Goal: Communication & Community: Ask a question

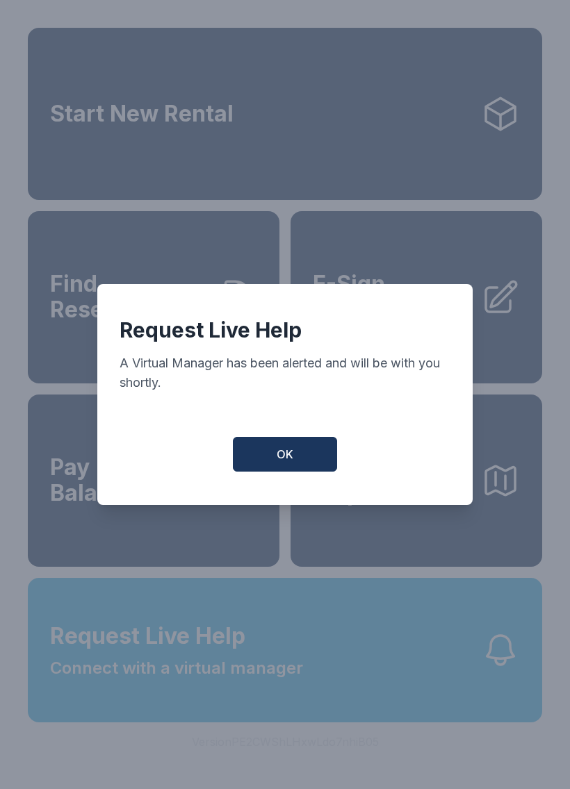
click at [274, 453] on button "OK" at bounding box center [285, 454] width 104 height 35
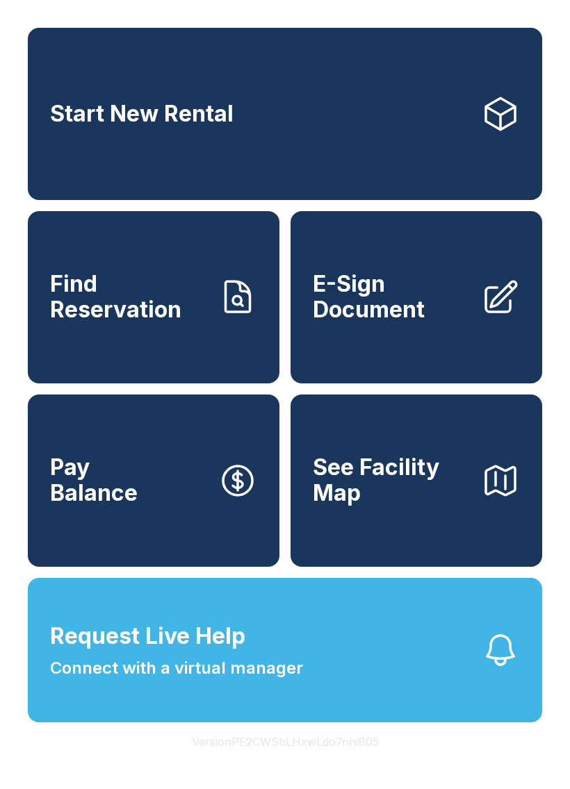
click at [216, 681] on span "Connect with a virtual manager" at bounding box center [176, 668] width 253 height 25
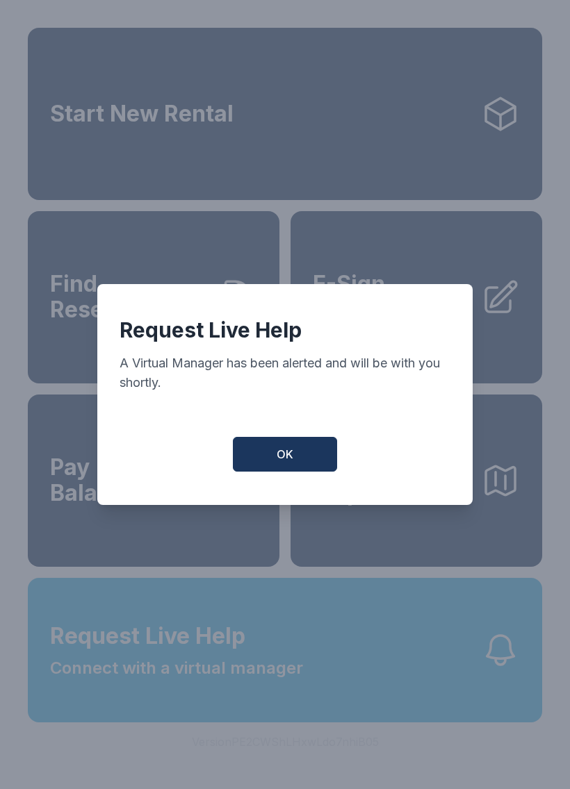
click at [290, 451] on button "OK" at bounding box center [285, 454] width 104 height 35
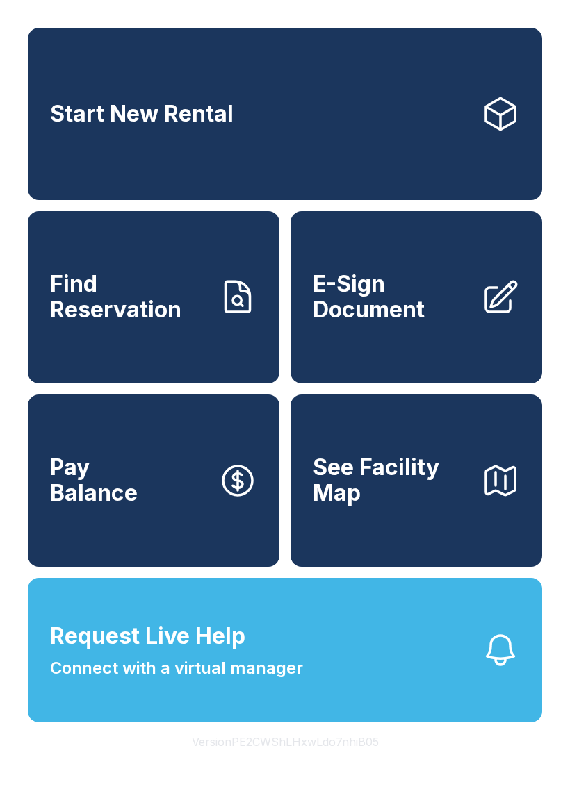
click at [219, 653] on span "Request Live Help" at bounding box center [147, 636] width 195 height 33
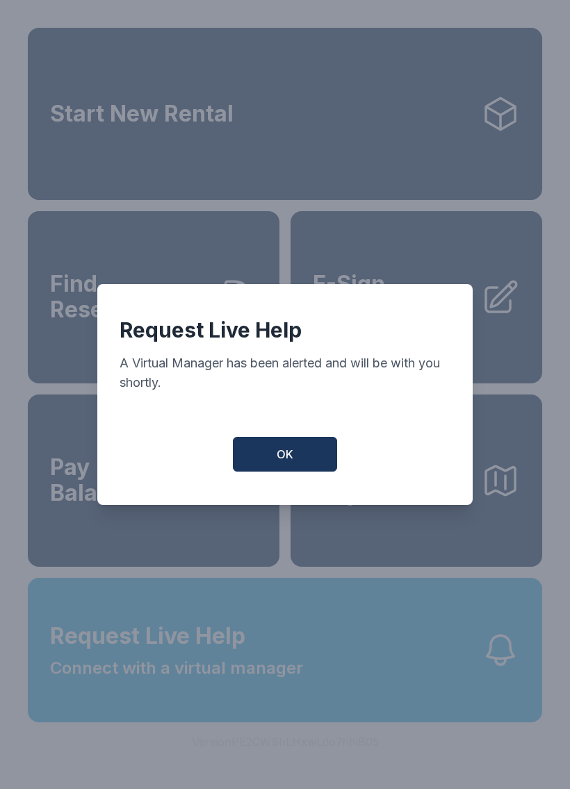
click at [293, 472] on button "OK" at bounding box center [285, 454] width 104 height 35
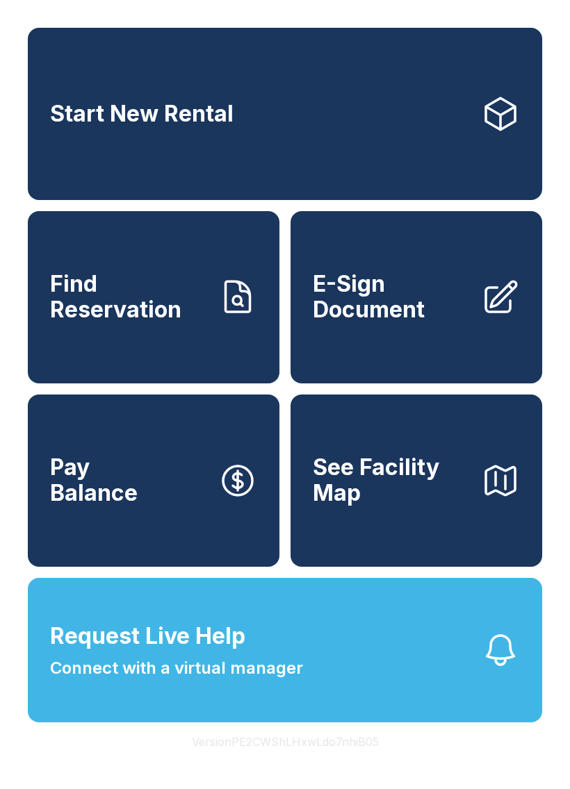
click at [249, 681] on span "Request Live Help Connect with a virtual manager" at bounding box center [176, 650] width 253 height 61
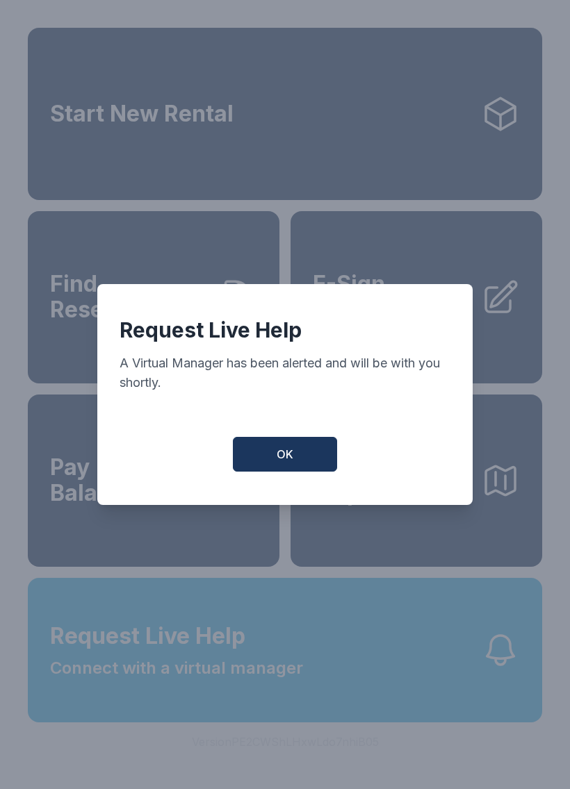
click at [287, 454] on span "OK" at bounding box center [284, 454] width 17 height 17
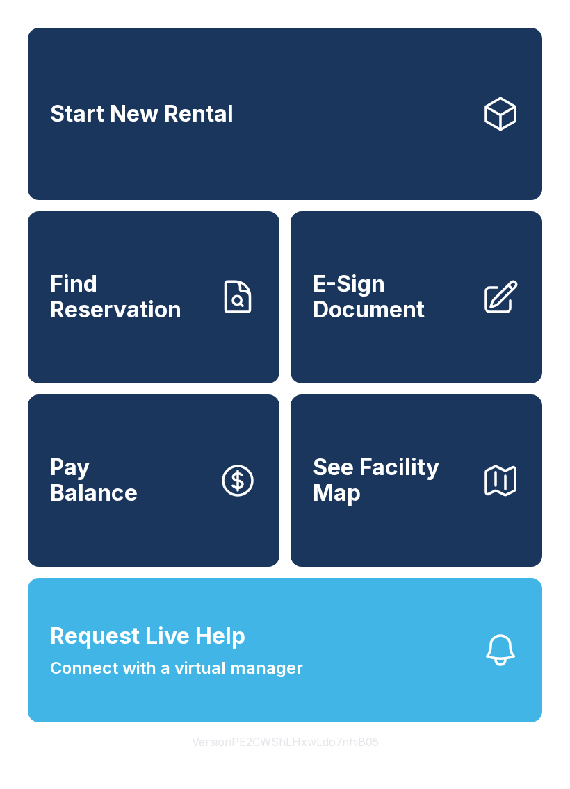
click at [275, 667] on span "Request Live Help Connect with a virtual manager" at bounding box center [176, 650] width 253 height 61
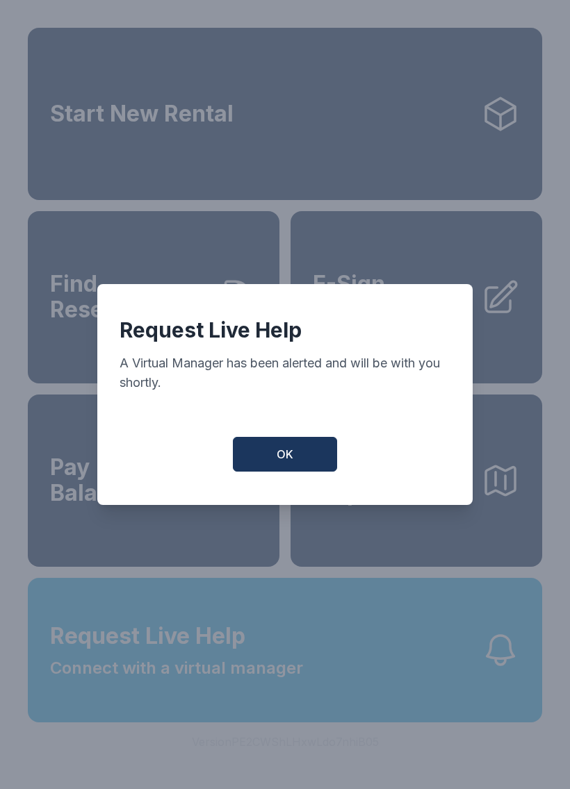
click at [291, 446] on button "OK" at bounding box center [285, 454] width 104 height 35
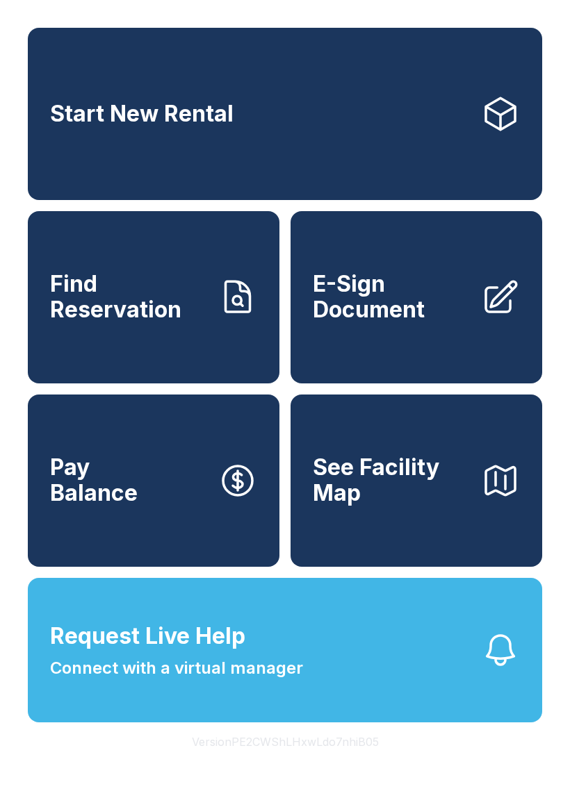
click at [228, 653] on span "Request Live Help" at bounding box center [147, 636] width 195 height 33
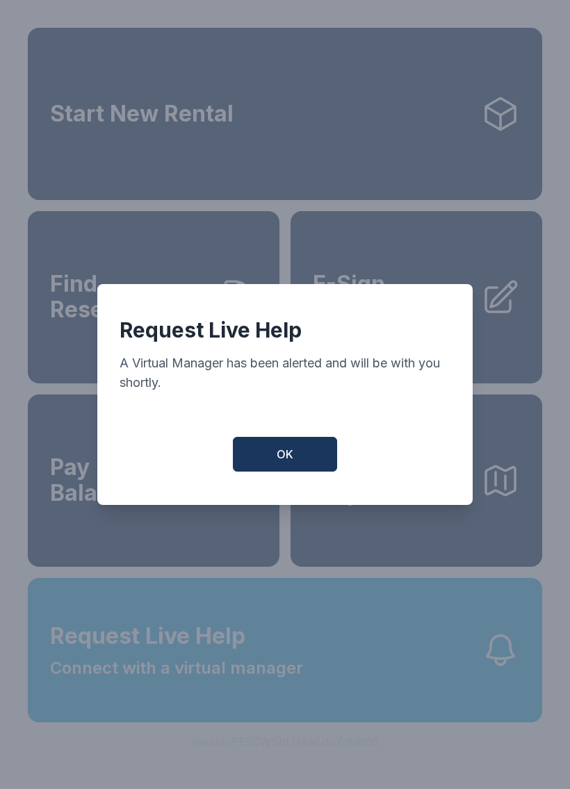
click at [275, 454] on button "OK" at bounding box center [285, 454] width 104 height 35
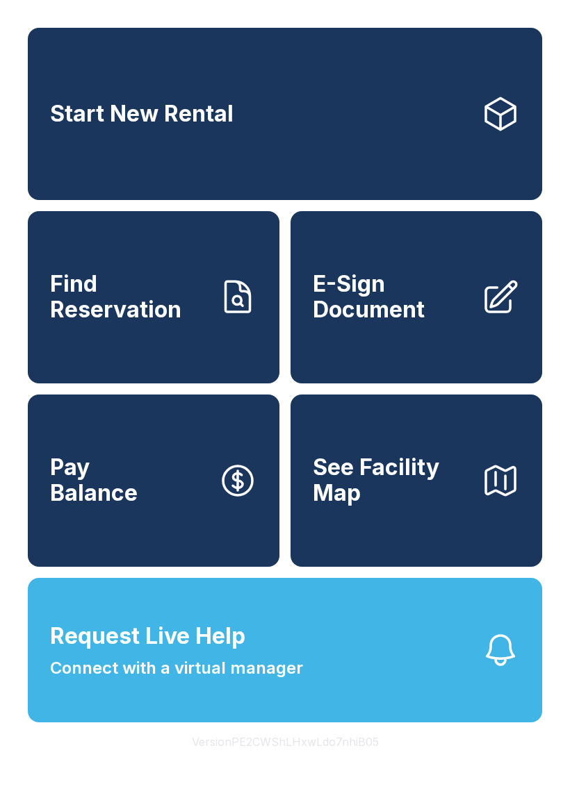
click at [239, 653] on span "Request Live Help" at bounding box center [147, 636] width 195 height 33
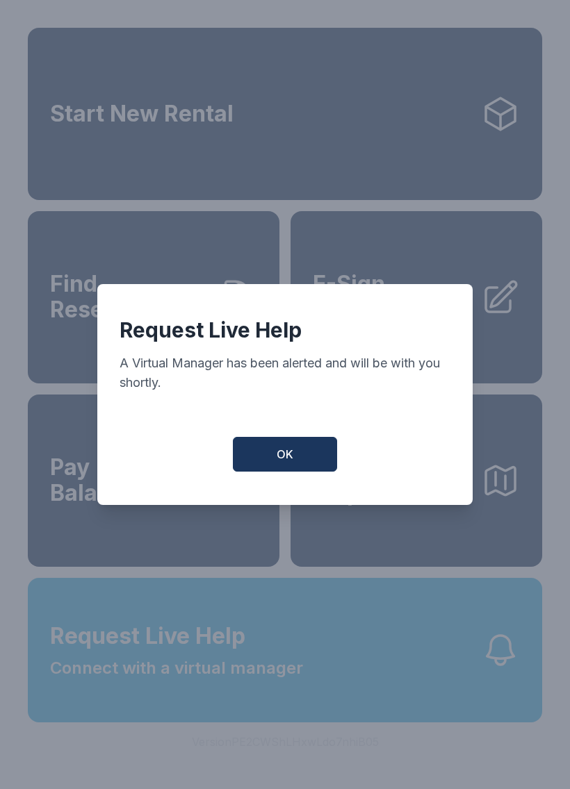
click at [275, 454] on button "OK" at bounding box center [285, 454] width 104 height 35
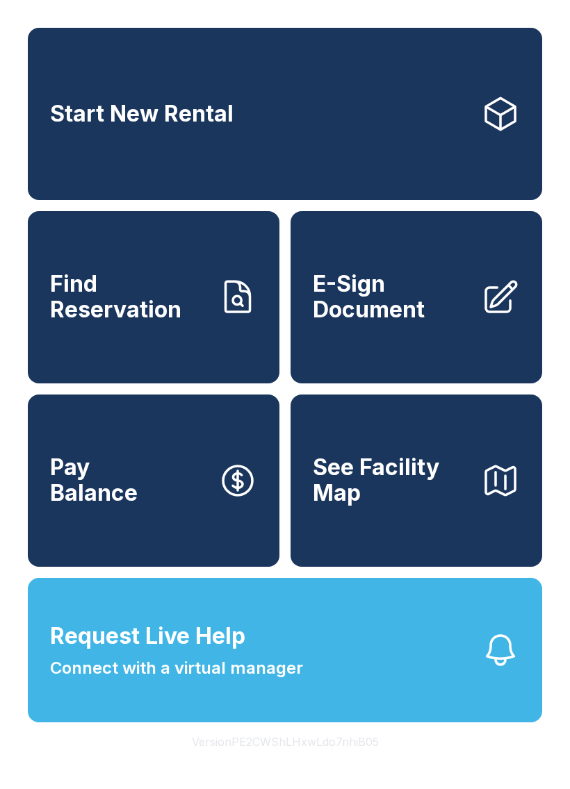
click at [228, 722] on button "Request Live Help Connect with a virtual manager" at bounding box center [285, 650] width 514 height 144
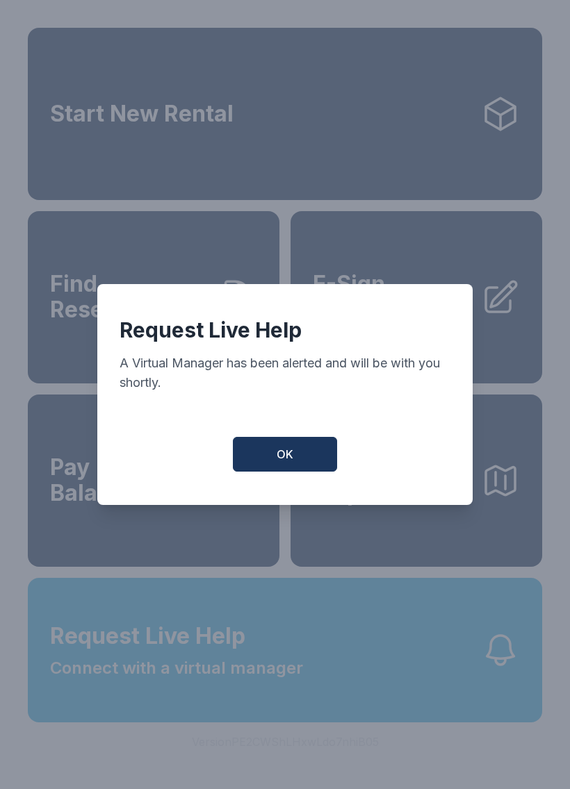
click at [287, 448] on button "OK" at bounding box center [285, 454] width 104 height 35
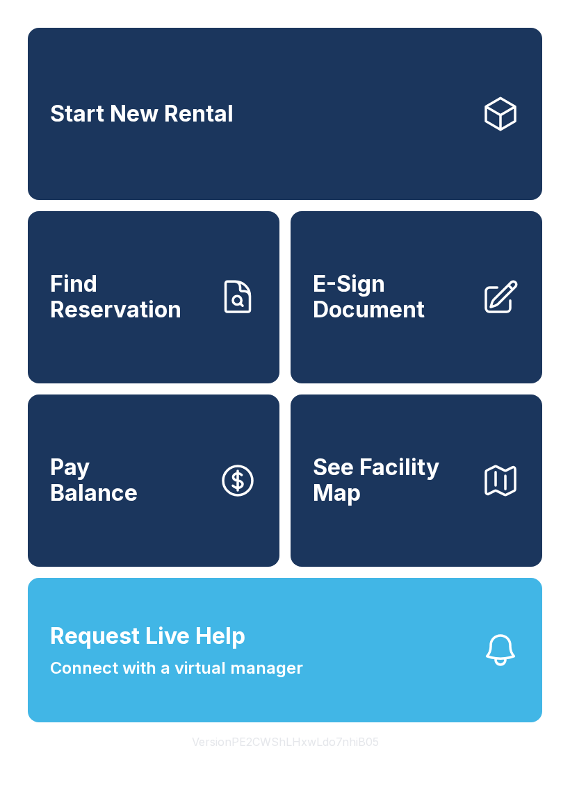
click at [288, 677] on span "Request Live Help Connect with a virtual manager" at bounding box center [176, 650] width 253 height 61
click at [263, 681] on span "Connect with a virtual manager" at bounding box center [176, 668] width 253 height 25
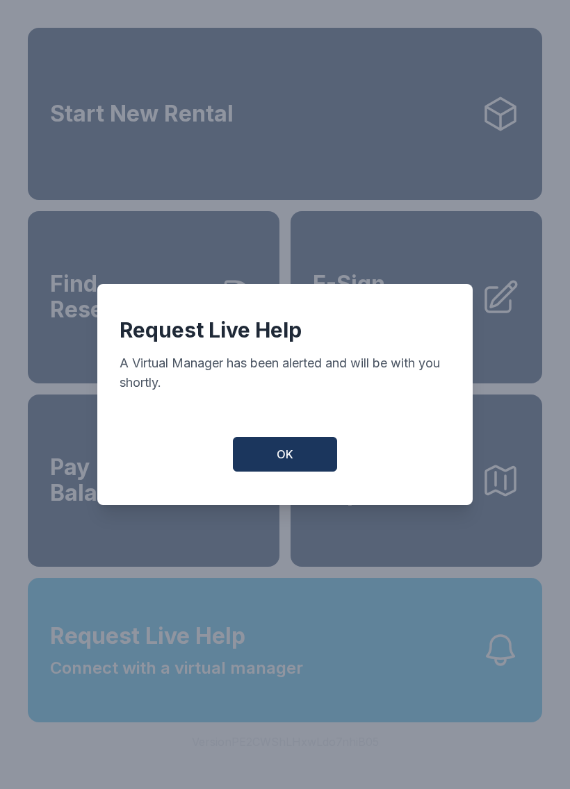
click at [241, 698] on div "Request Live Help A Virtual Manager has been alerted and will be with you short…" at bounding box center [285, 394] width 570 height 789
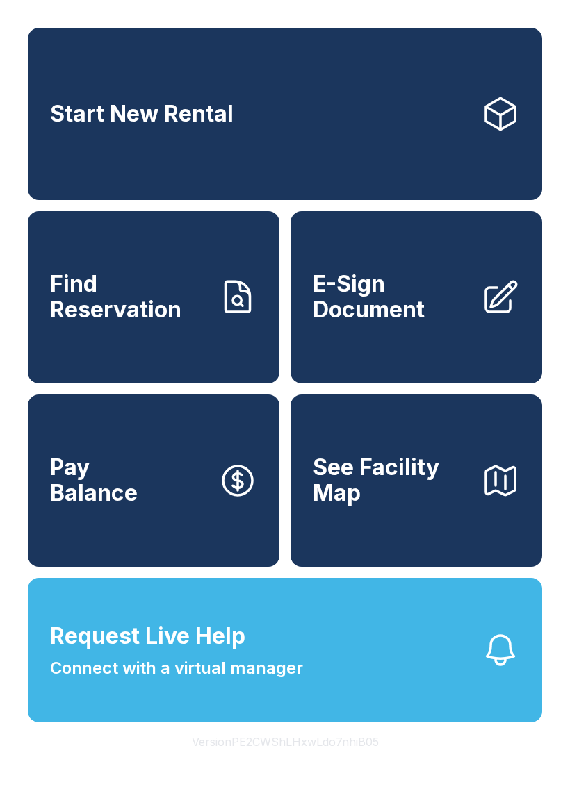
click at [236, 107] on link "Start New Rental" at bounding box center [285, 114] width 514 height 172
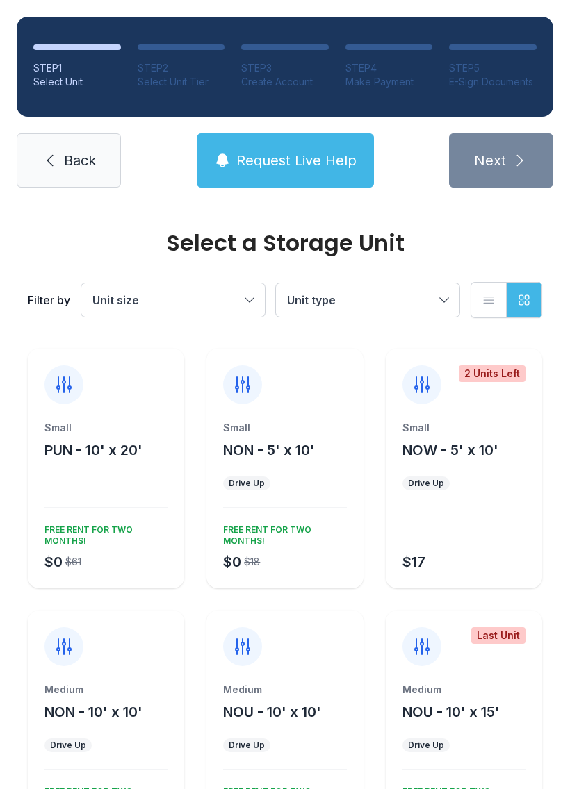
click at [68, 156] on span "Back" at bounding box center [80, 160] width 32 height 19
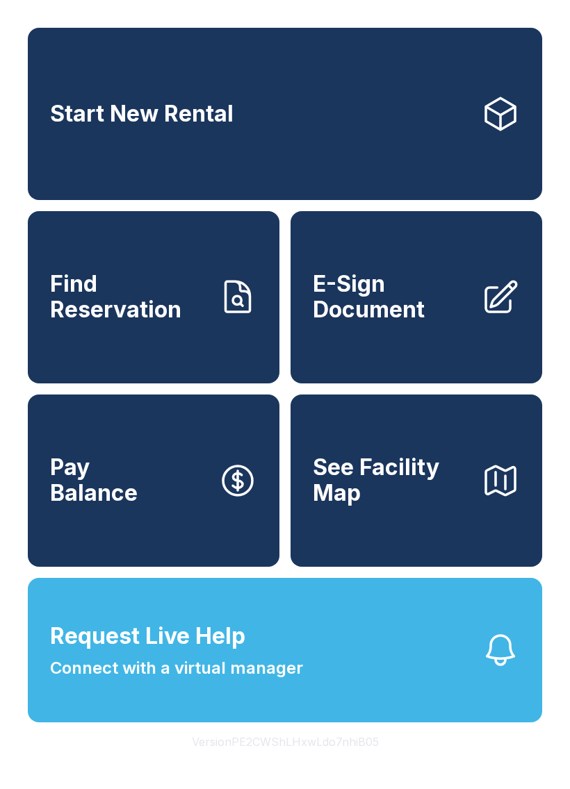
click at [244, 681] on span "Connect with a virtual manager" at bounding box center [176, 668] width 253 height 25
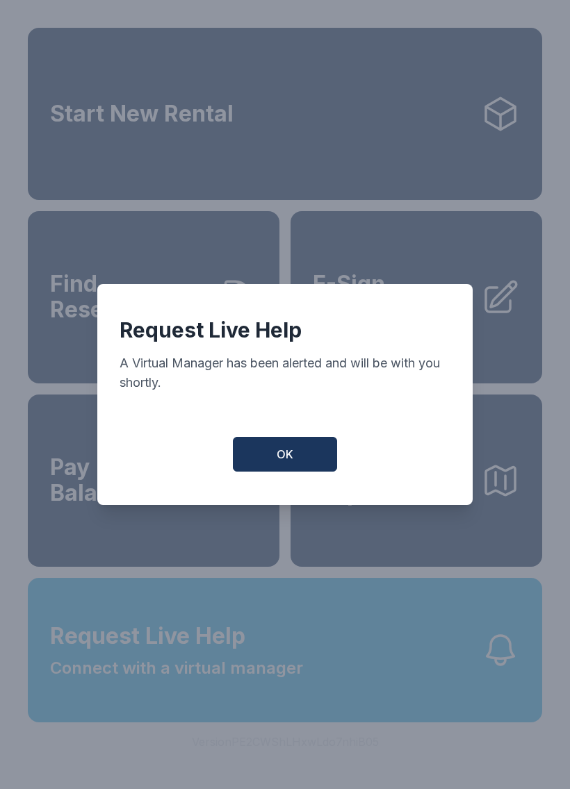
click at [288, 456] on span "OK" at bounding box center [284, 454] width 17 height 17
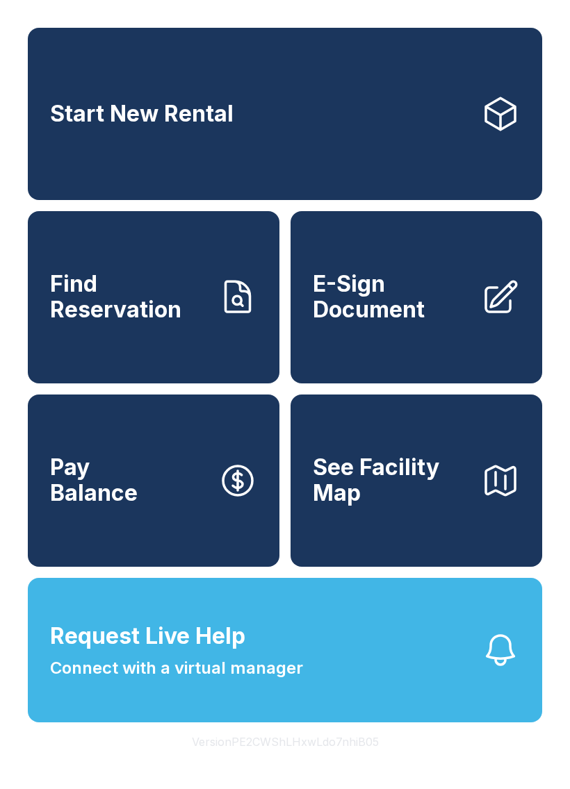
click at [163, 640] on button "Request Live Help Connect with a virtual manager" at bounding box center [285, 650] width 514 height 144
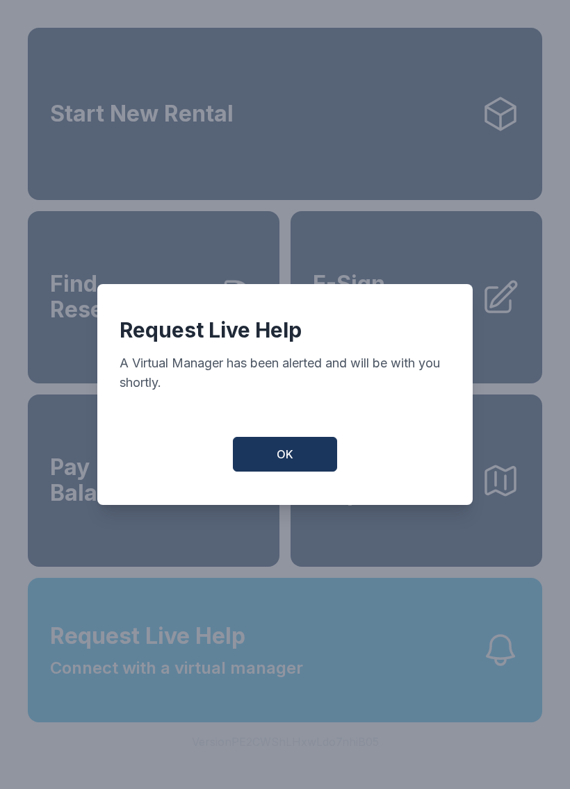
click at [286, 446] on button "OK" at bounding box center [285, 454] width 104 height 35
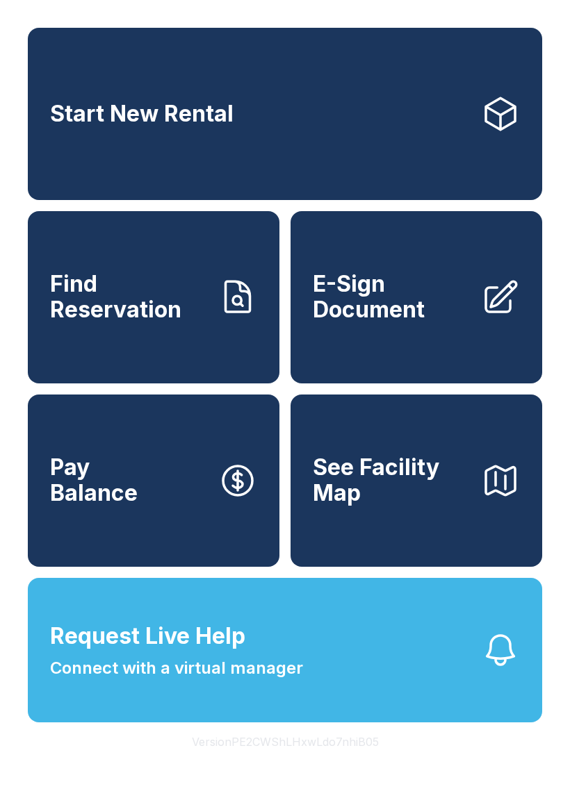
click at [240, 653] on span "Request Live Help" at bounding box center [147, 636] width 195 height 33
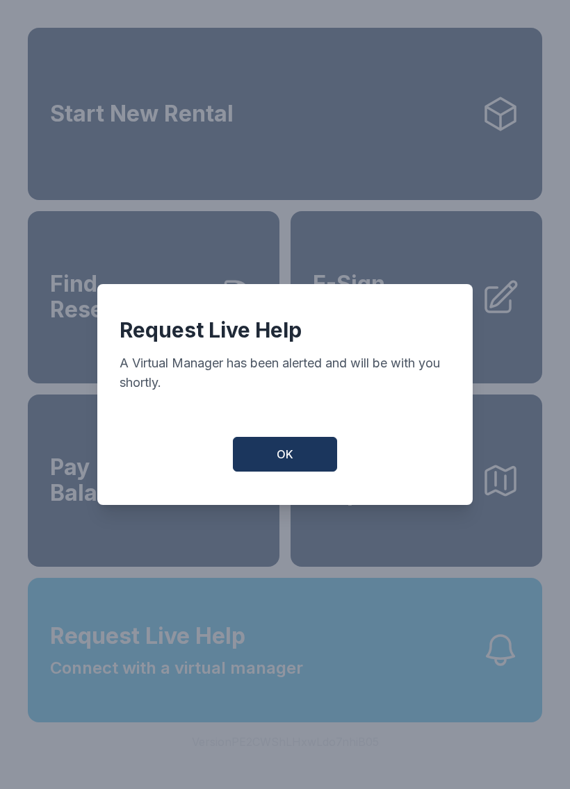
click at [300, 458] on button "OK" at bounding box center [285, 454] width 104 height 35
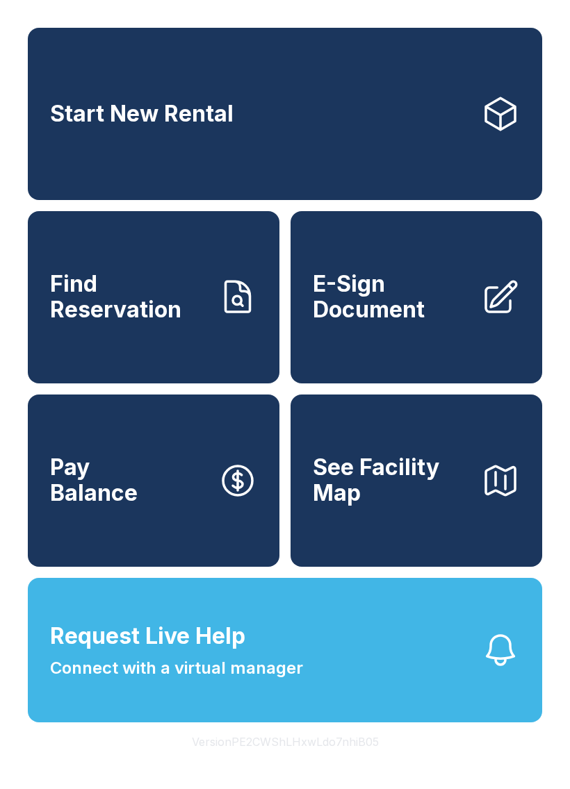
click at [198, 681] on span "Request Live Help Connect with a virtual manager" at bounding box center [176, 650] width 253 height 61
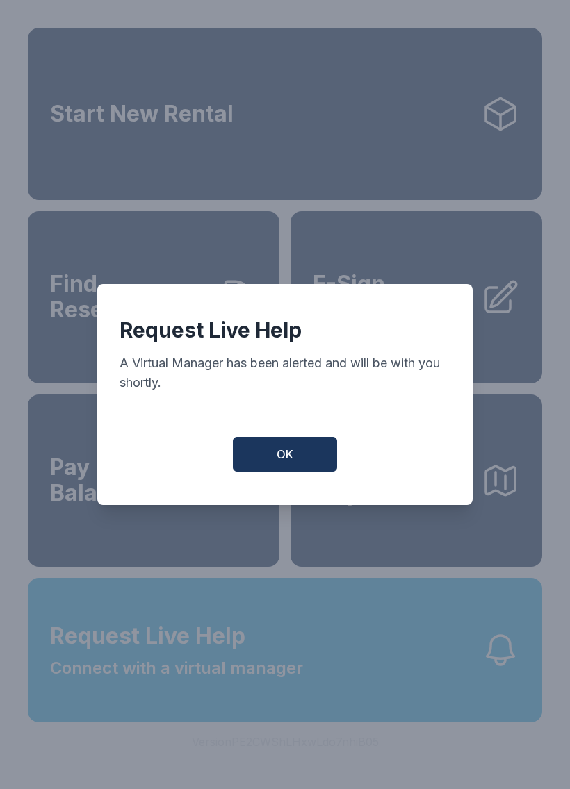
click at [286, 451] on button "OK" at bounding box center [285, 454] width 104 height 35
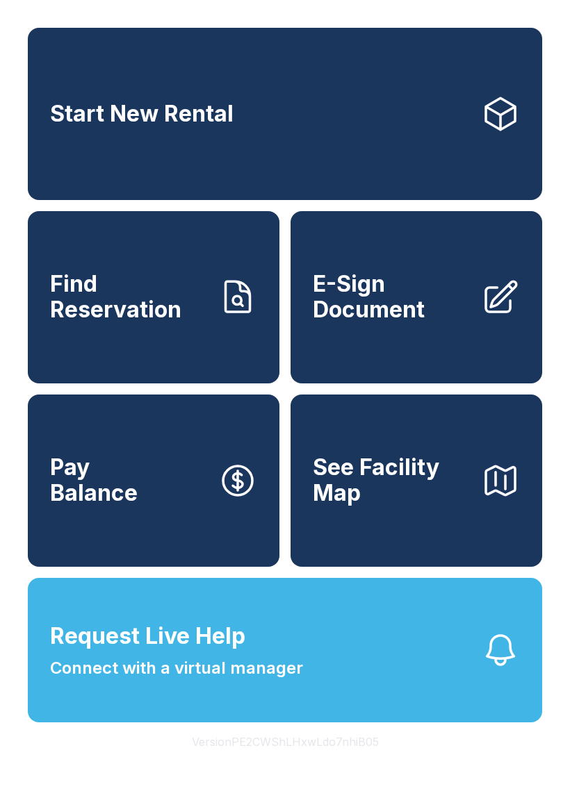
click at [174, 681] on span "Connect with a virtual manager" at bounding box center [176, 668] width 253 height 25
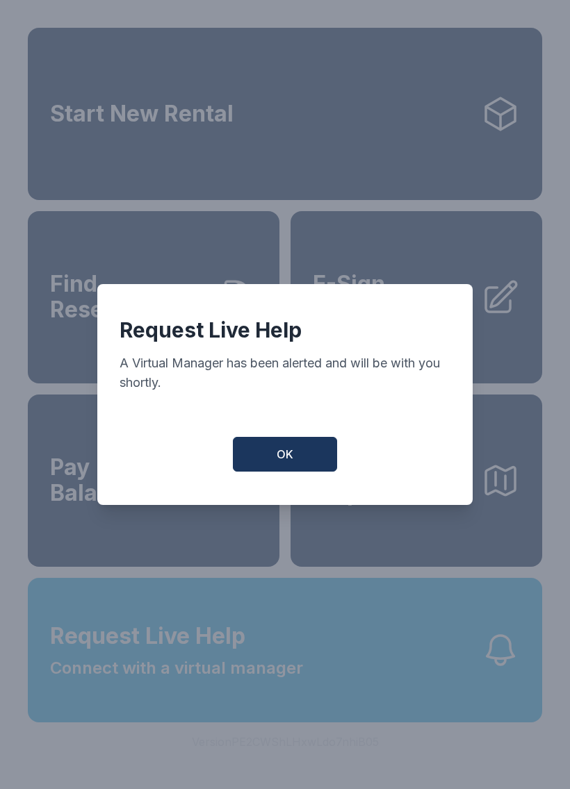
click at [297, 456] on button "OK" at bounding box center [285, 454] width 104 height 35
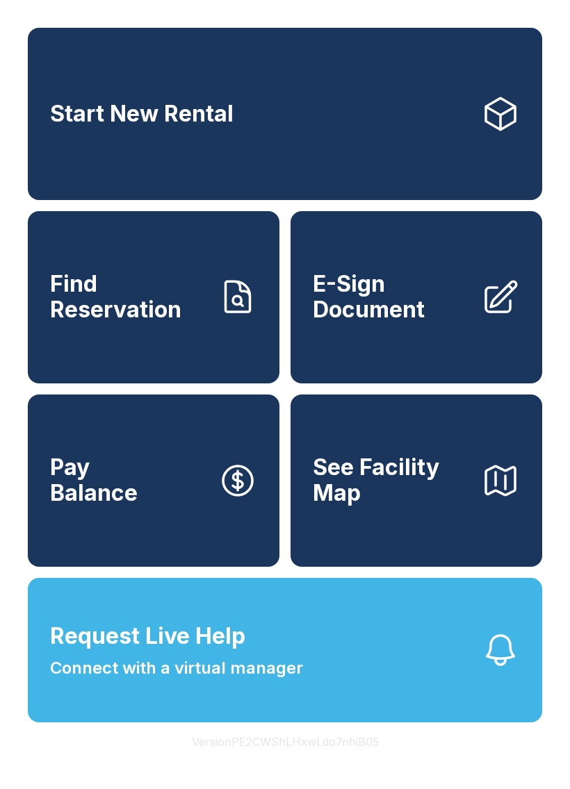
click at [297, 456] on button "OK" at bounding box center [284, 451] width 99 height 33
click at [201, 681] on span "Connect with a virtual manager" at bounding box center [176, 668] width 253 height 25
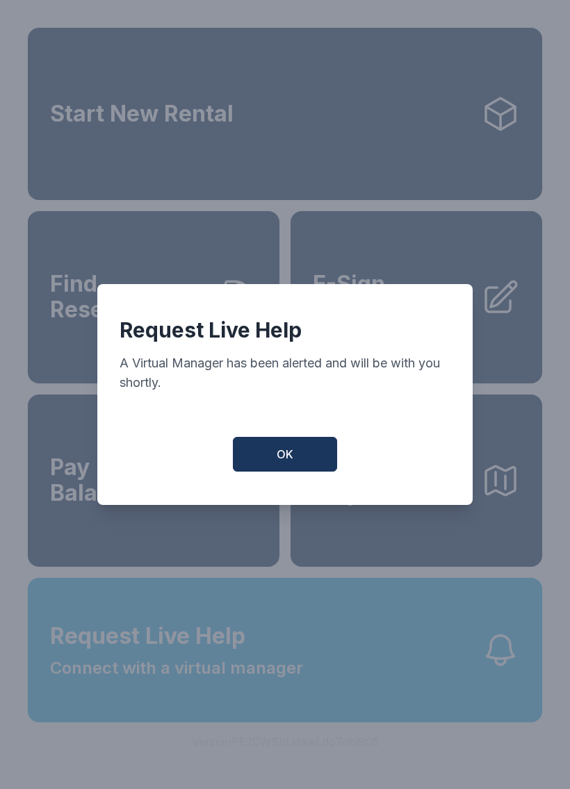
click at [298, 463] on button "OK" at bounding box center [285, 454] width 104 height 35
